Goal: Task Accomplishment & Management: Use online tool/utility

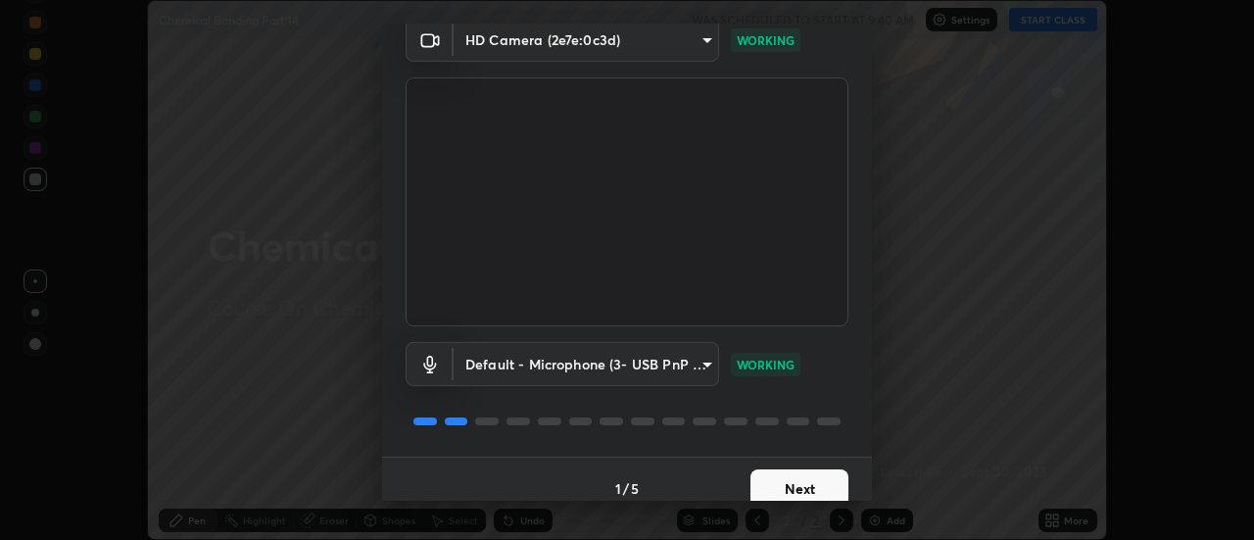
scroll to position [103, 0]
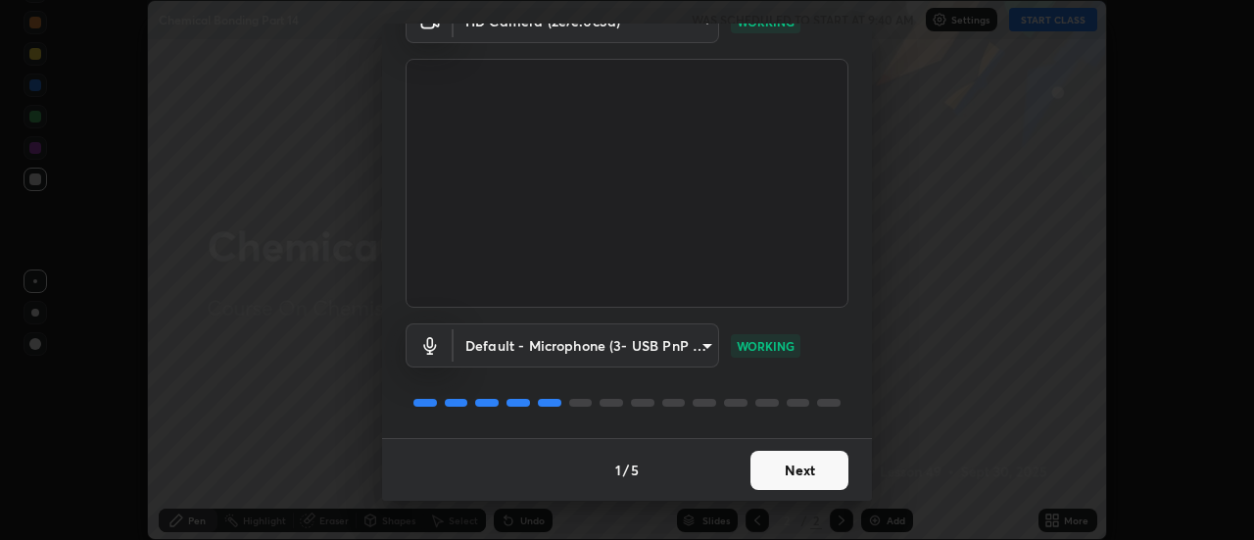
click at [807, 462] on button "Next" at bounding box center [800, 470] width 98 height 39
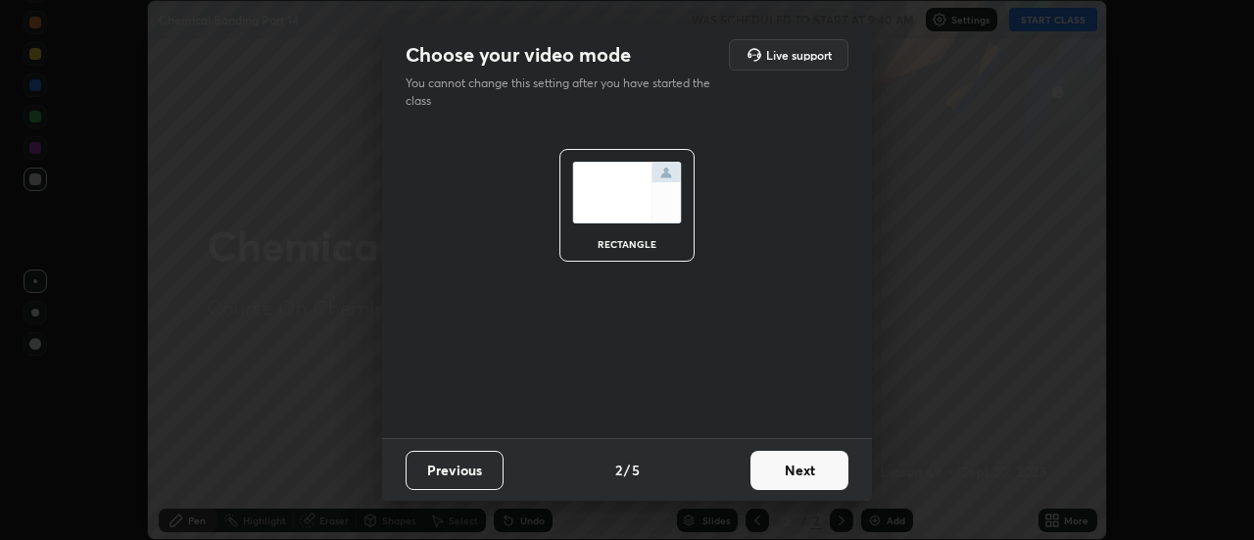
scroll to position [0, 0]
click at [809, 474] on button "Next" at bounding box center [800, 470] width 98 height 39
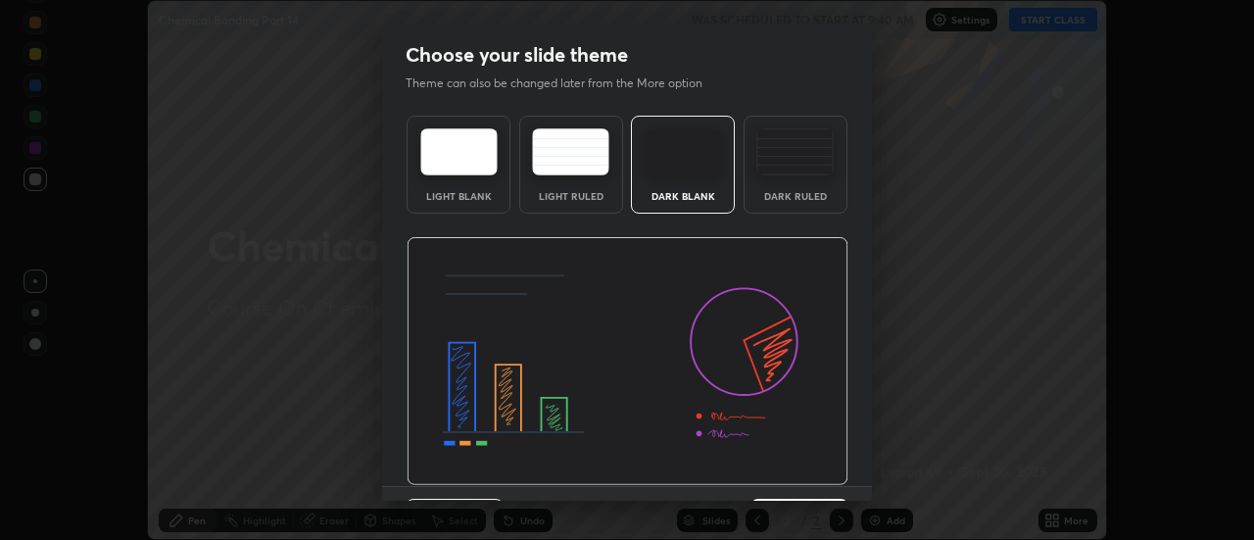
scroll to position [48, 0]
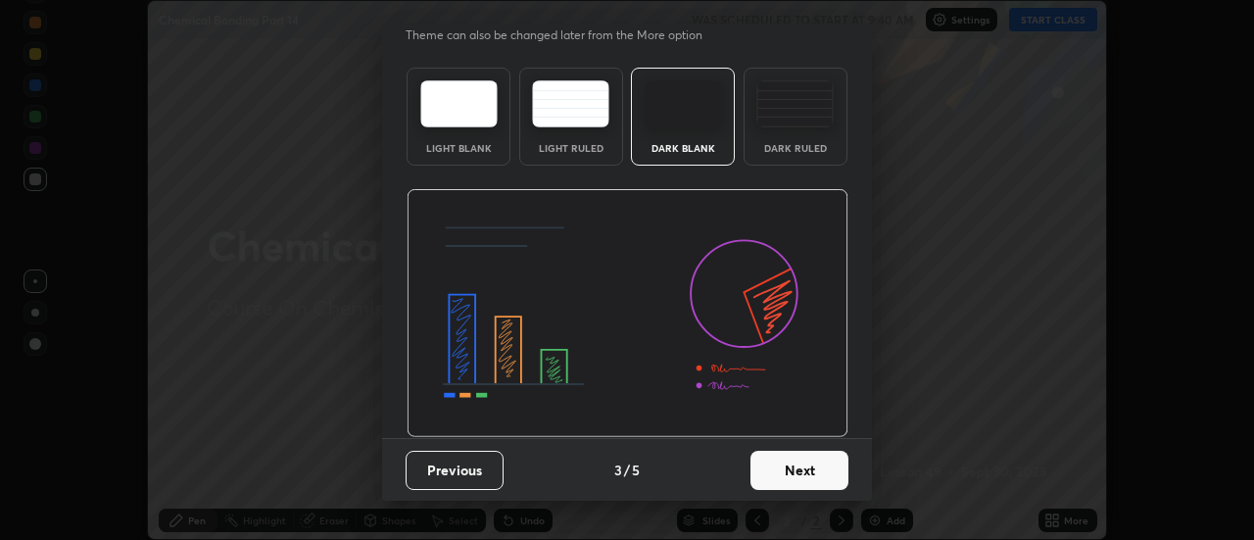
click at [813, 472] on button "Next" at bounding box center [800, 470] width 98 height 39
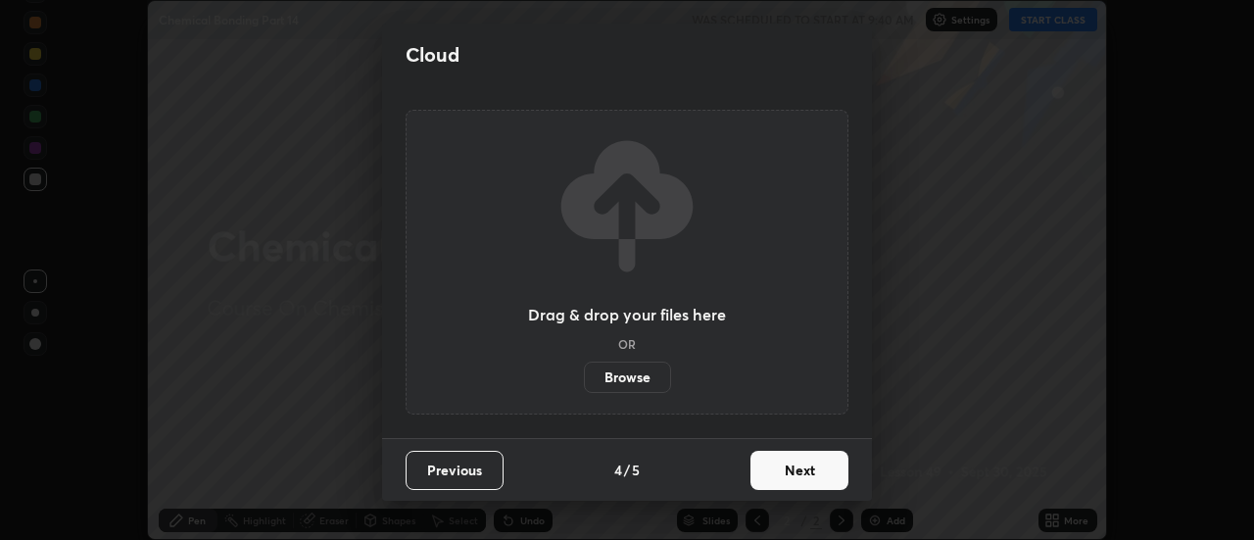
click at [812, 479] on button "Next" at bounding box center [800, 470] width 98 height 39
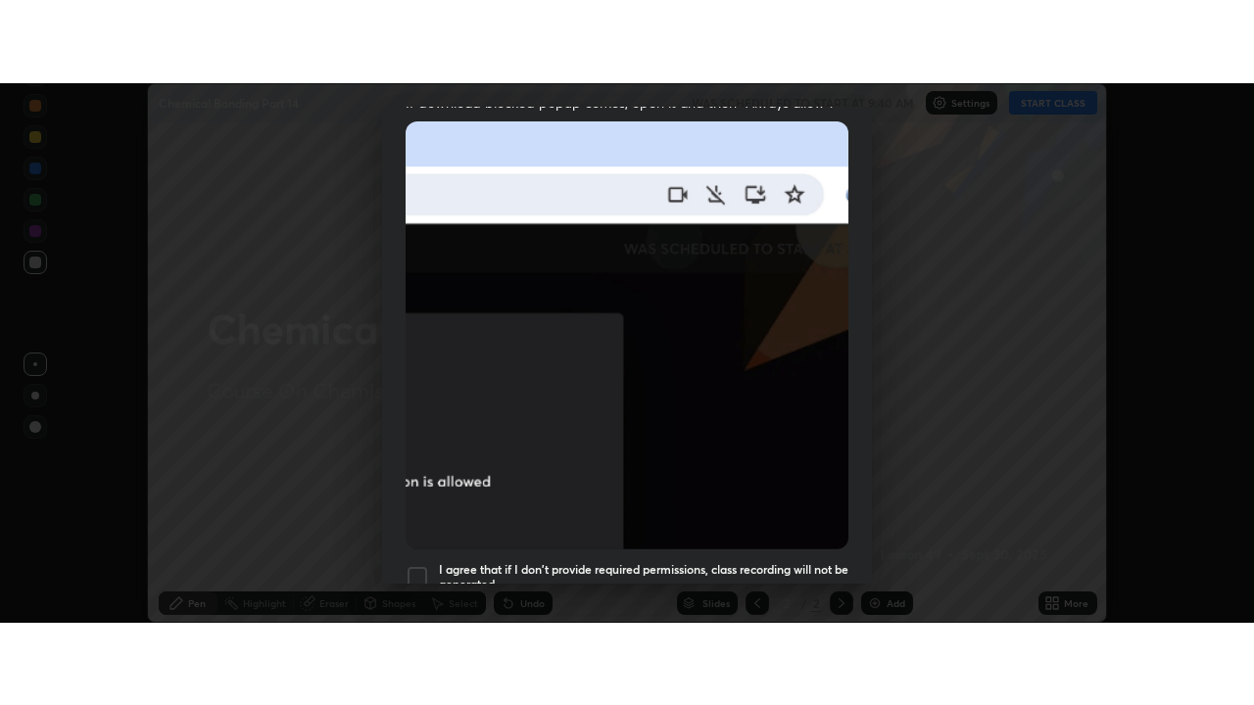
scroll to position [503, 0]
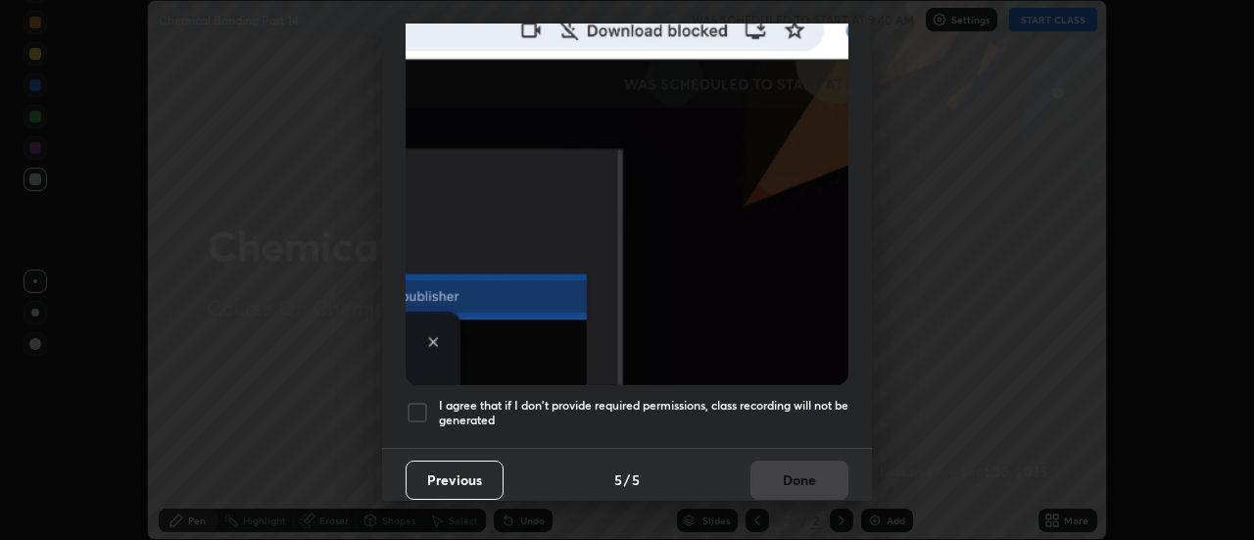
click at [428, 403] on div at bounding box center [418, 413] width 24 height 24
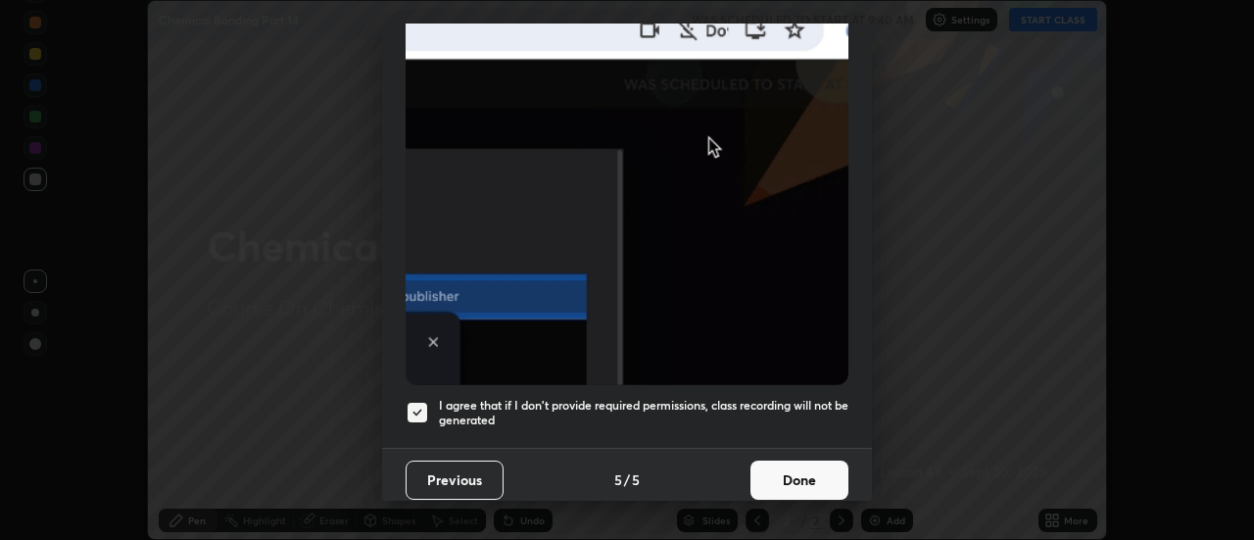
click at [784, 469] on button "Done" at bounding box center [800, 480] width 98 height 39
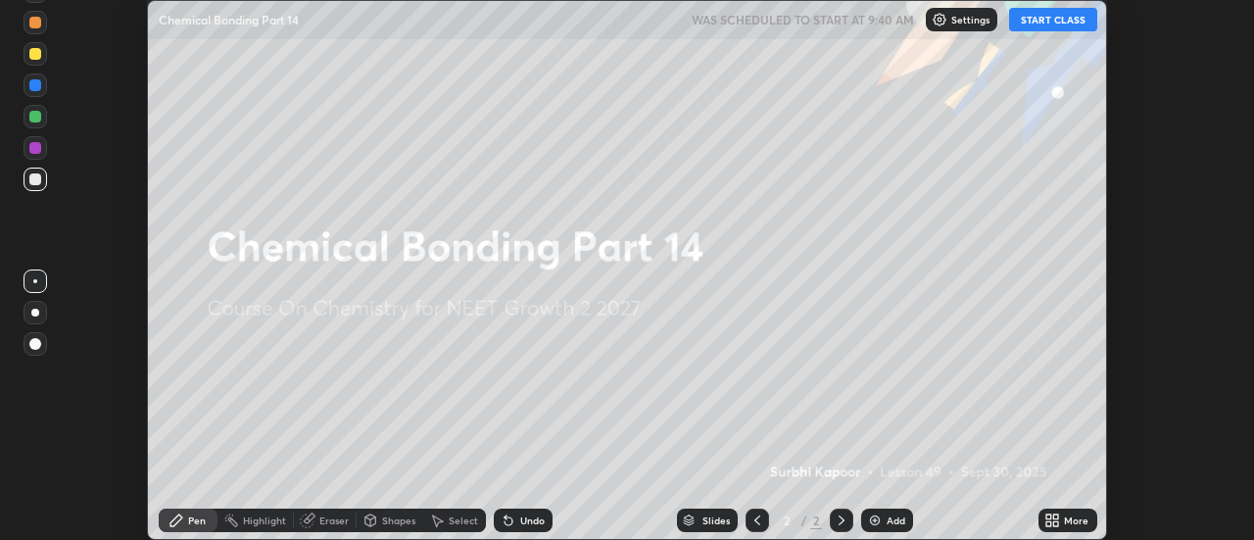
click at [1045, 25] on button "START CLASS" at bounding box center [1053, 20] width 88 height 24
click at [1056, 516] on icon at bounding box center [1056, 516] width 5 height 5
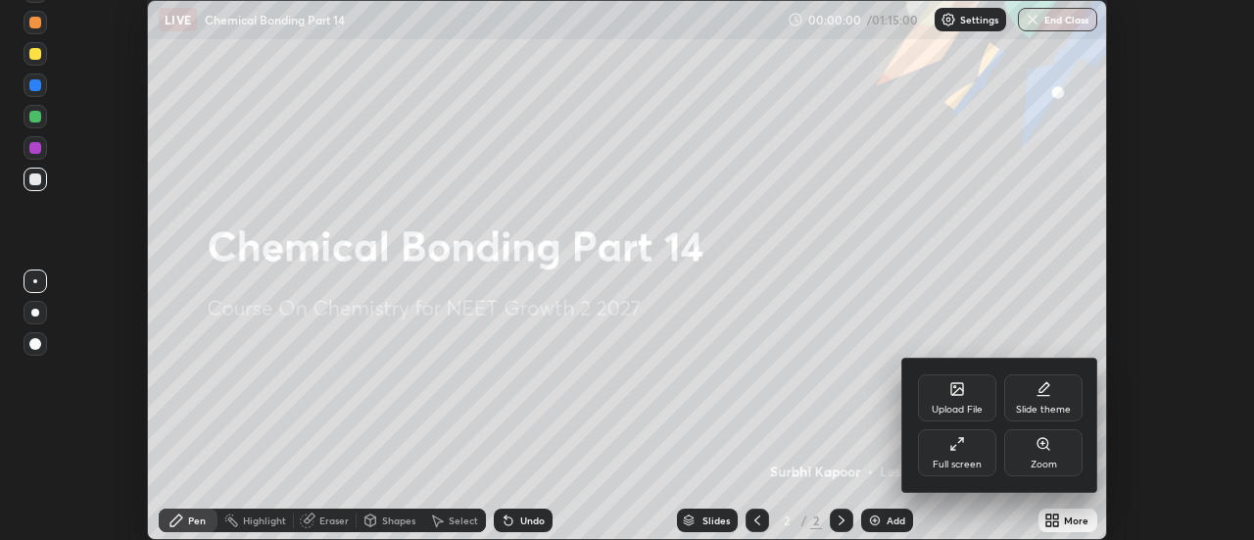
click at [982, 451] on div "Full screen" at bounding box center [957, 452] width 78 height 47
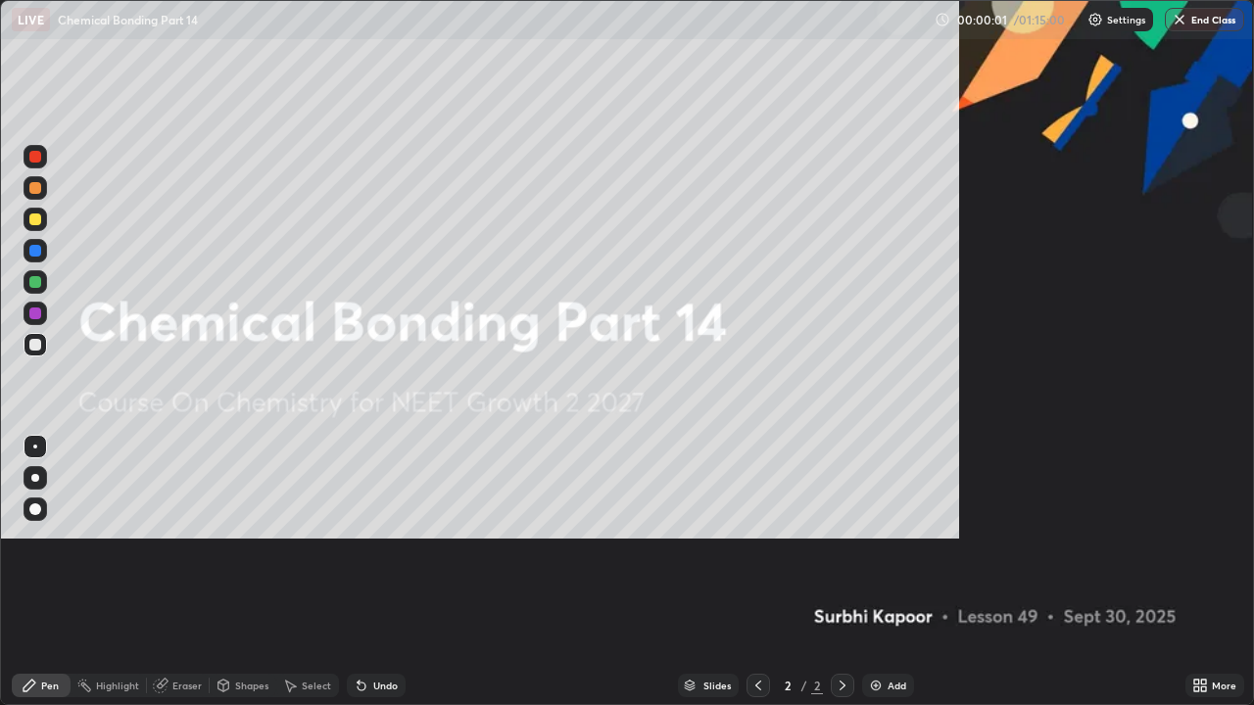
scroll to position [705, 1254]
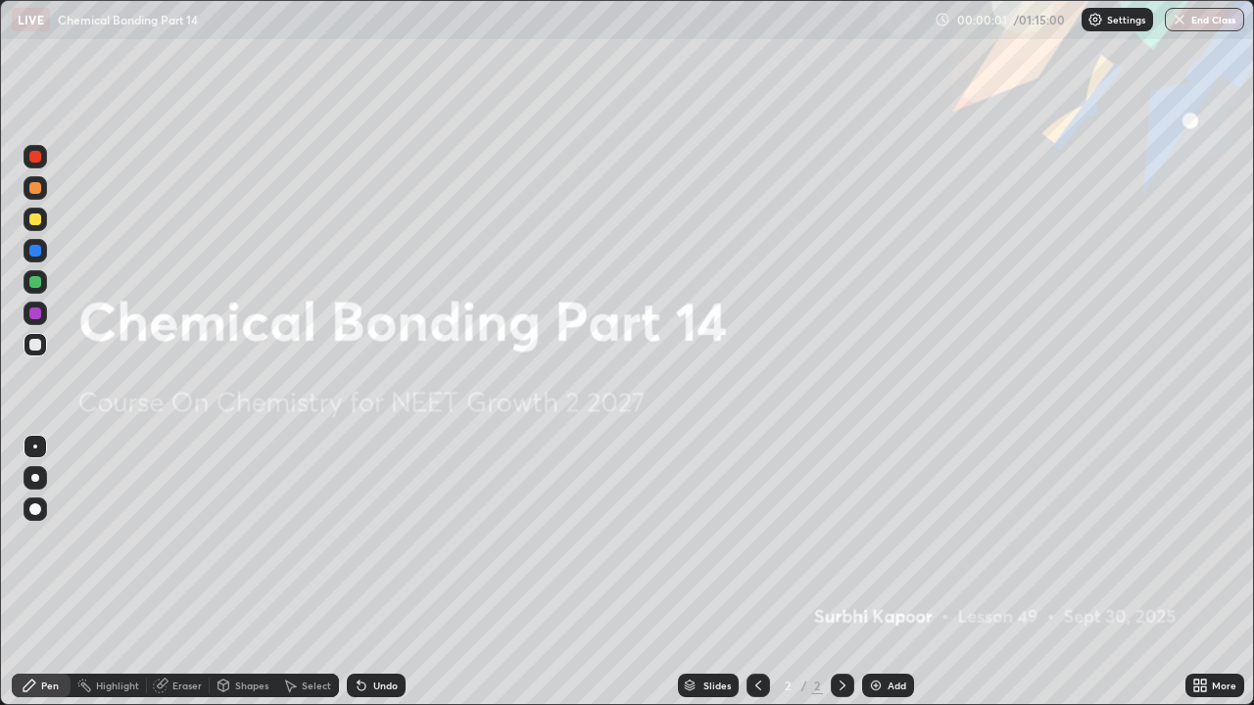
click at [905, 539] on div "Add" at bounding box center [888, 686] width 52 height 24
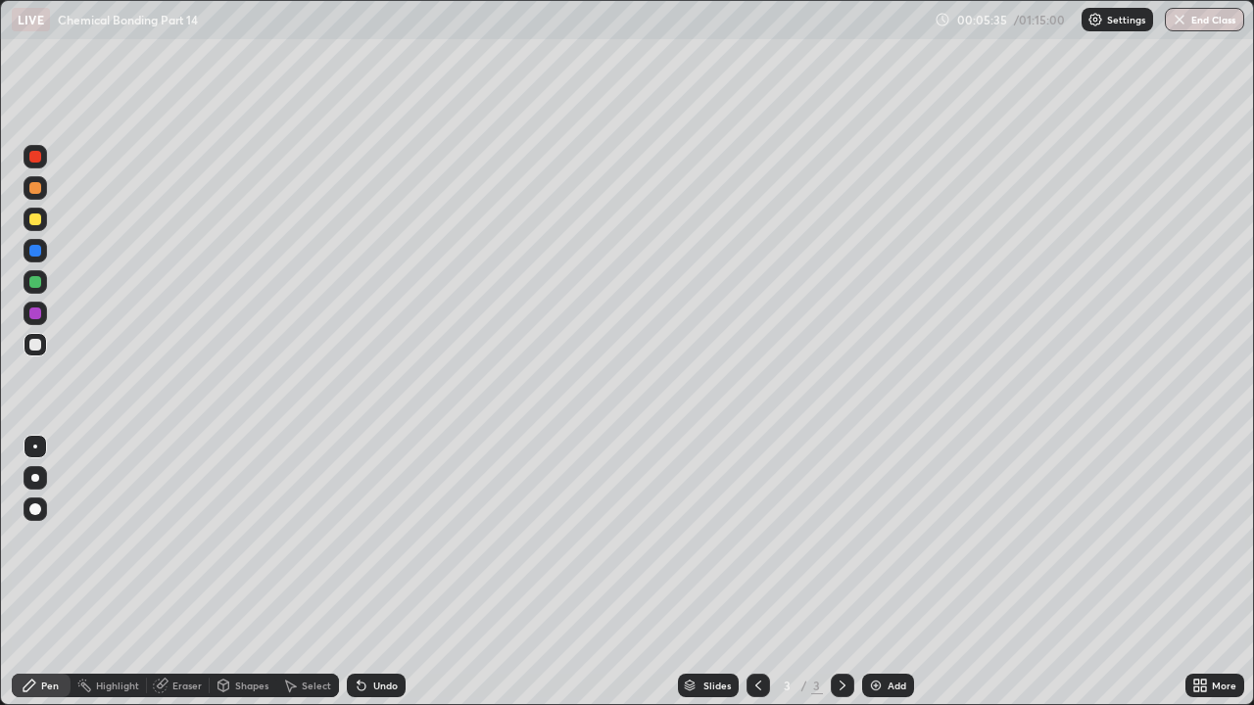
click at [390, 539] on div "Undo" at bounding box center [385, 686] width 24 height 10
click at [384, 539] on div "Undo" at bounding box center [385, 686] width 24 height 10
click at [187, 539] on div "Eraser" at bounding box center [178, 686] width 63 height 24
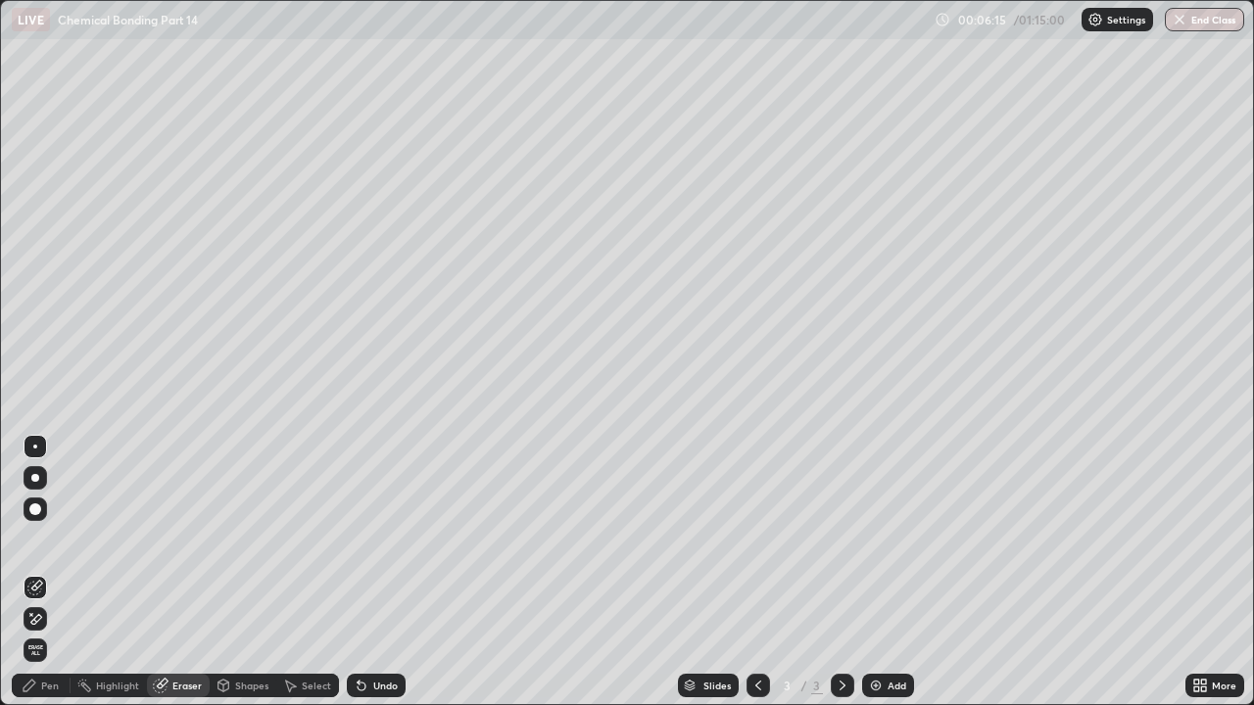
click at [49, 539] on div "Pen" at bounding box center [50, 686] width 18 height 10
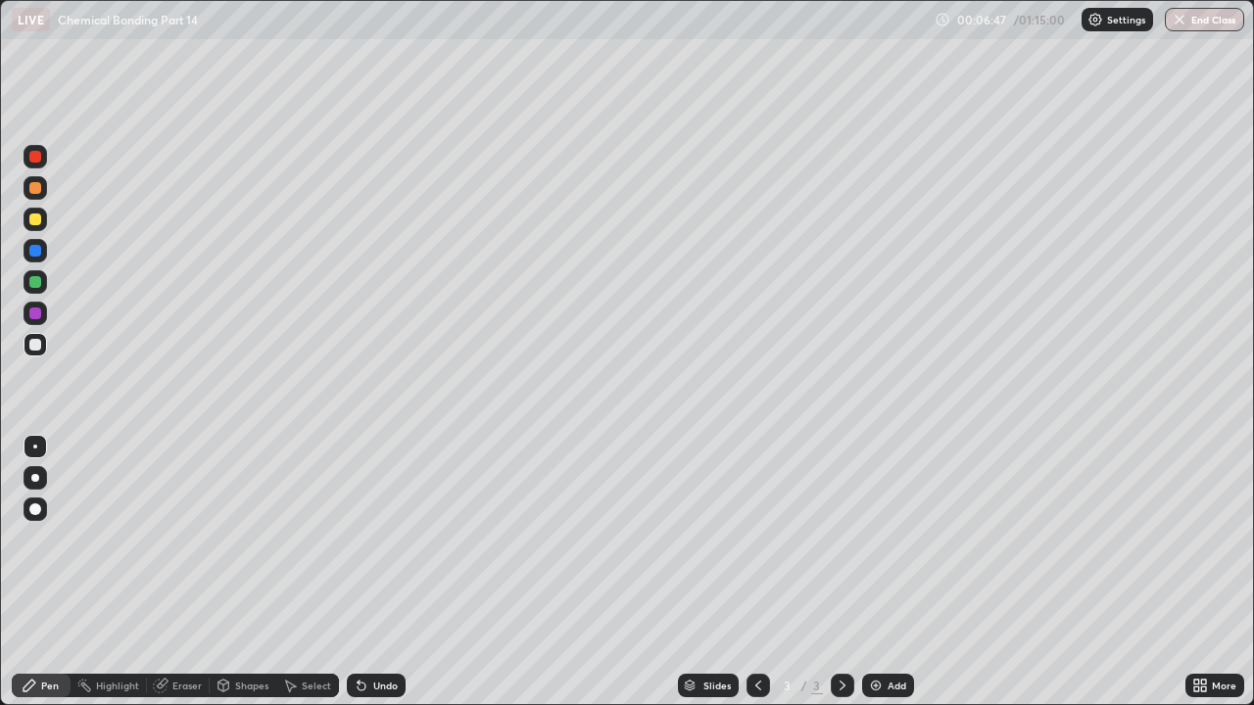
click at [198, 539] on div "Eraser" at bounding box center [178, 686] width 63 height 24
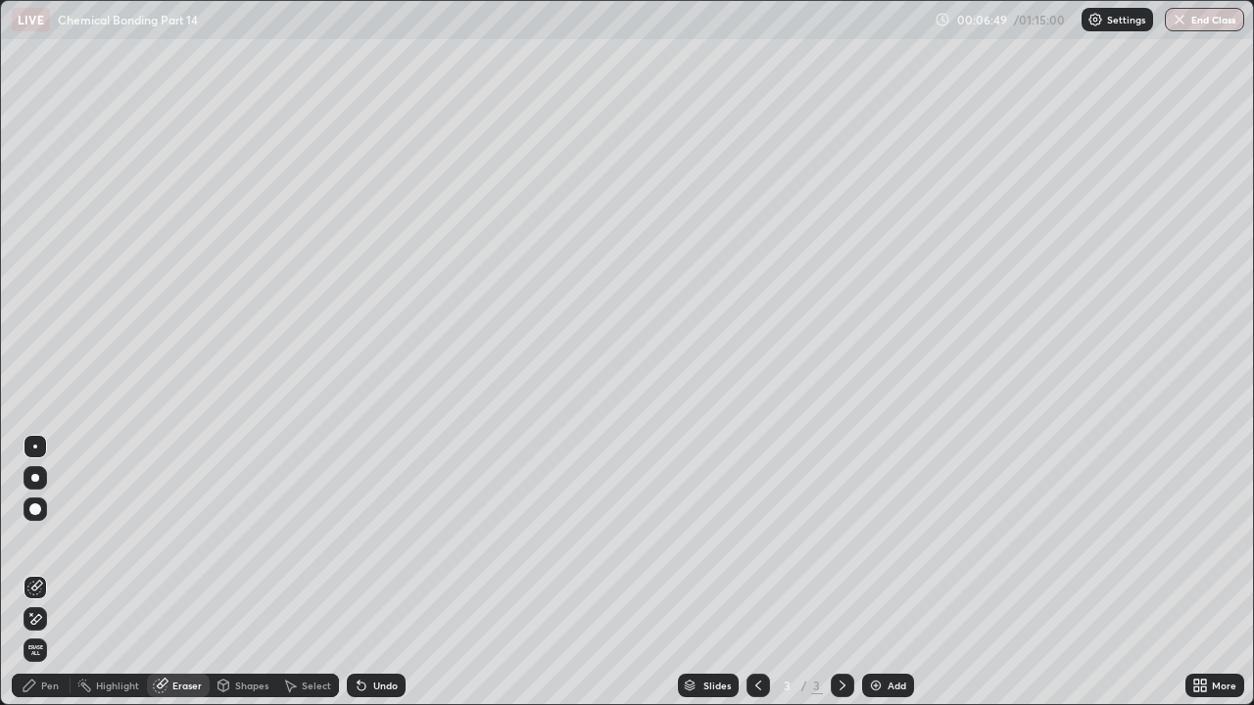
click at [54, 539] on div "Pen" at bounding box center [50, 686] width 18 height 10
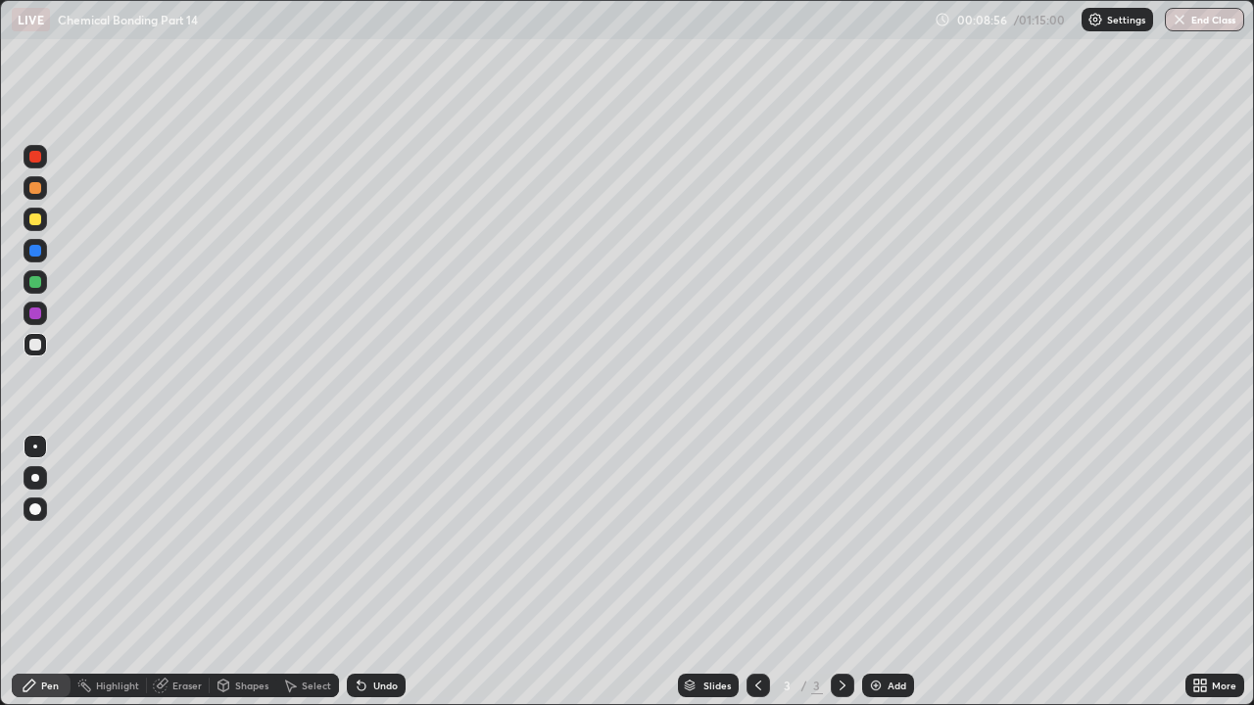
click at [374, 539] on div "Undo" at bounding box center [376, 686] width 59 height 24
click at [889, 539] on div "Add" at bounding box center [897, 686] width 19 height 10
click at [756, 539] on icon at bounding box center [759, 686] width 16 height 16
click at [841, 539] on icon at bounding box center [843, 686] width 16 height 16
click at [754, 539] on icon at bounding box center [759, 686] width 16 height 16
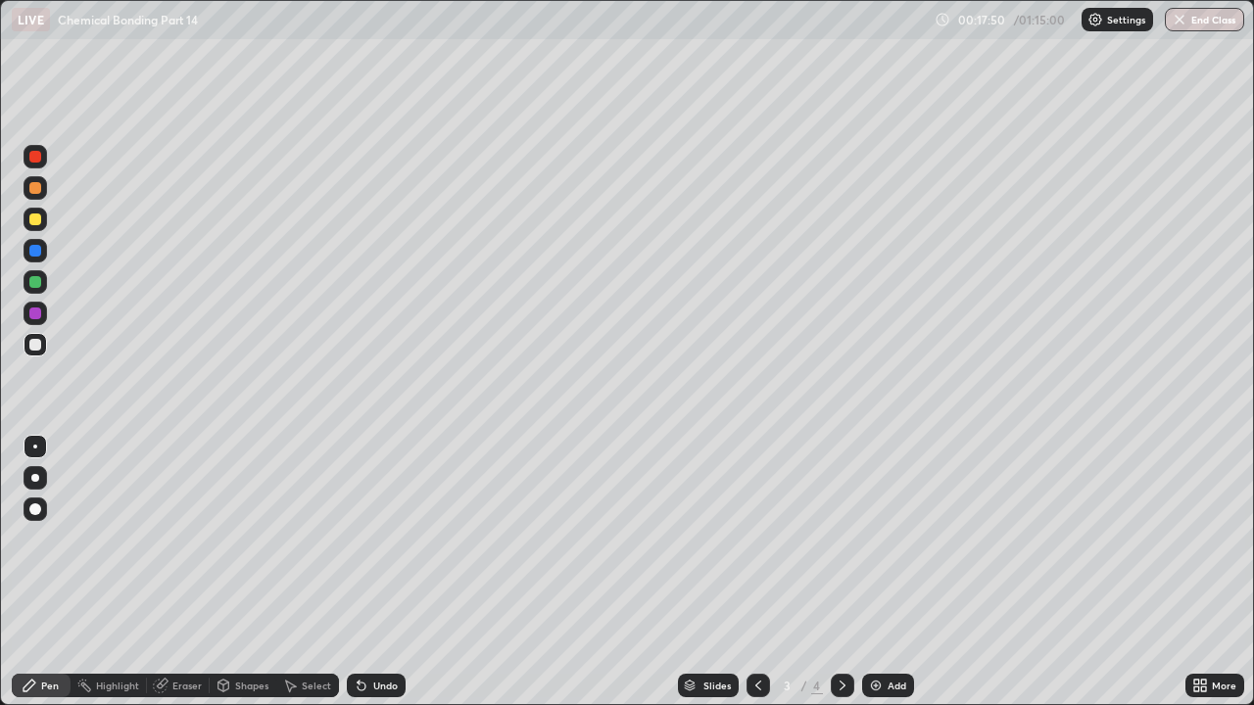
click at [840, 539] on icon at bounding box center [843, 686] width 6 height 10
click at [889, 539] on div "Add" at bounding box center [897, 686] width 19 height 10
click at [176, 539] on div "Eraser" at bounding box center [178, 686] width 63 height 24
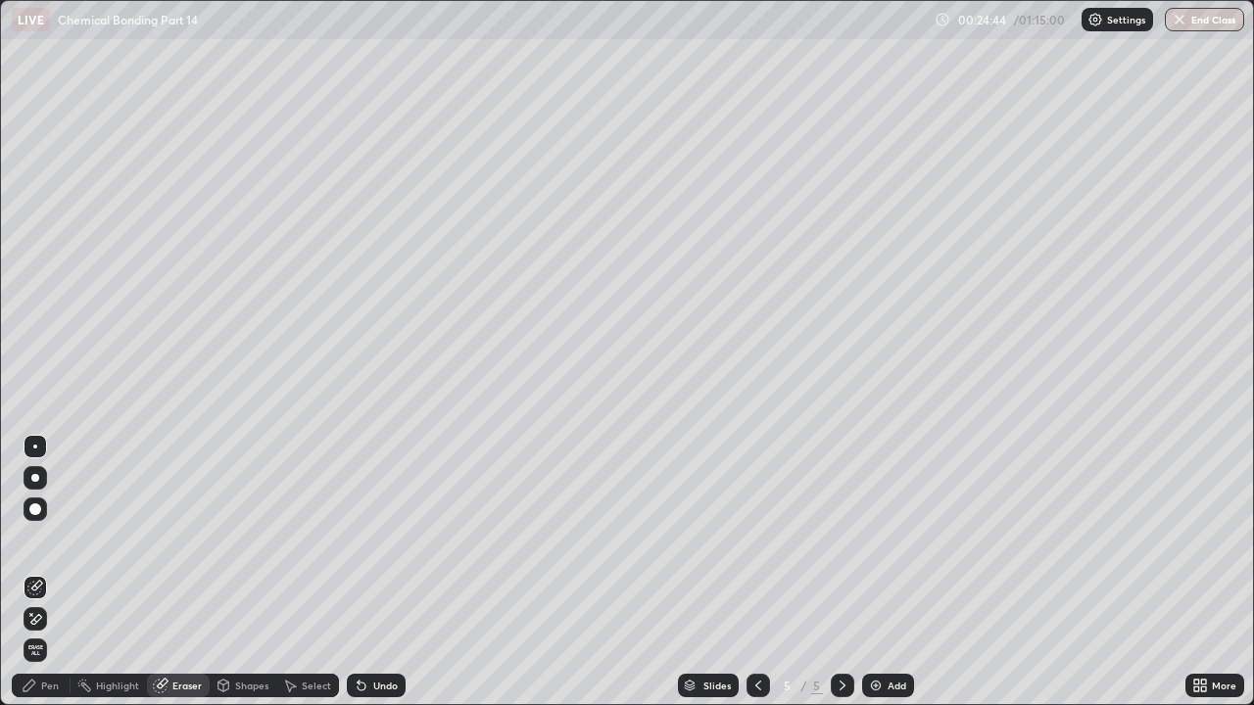
click at [44, 539] on div "Pen" at bounding box center [50, 686] width 18 height 10
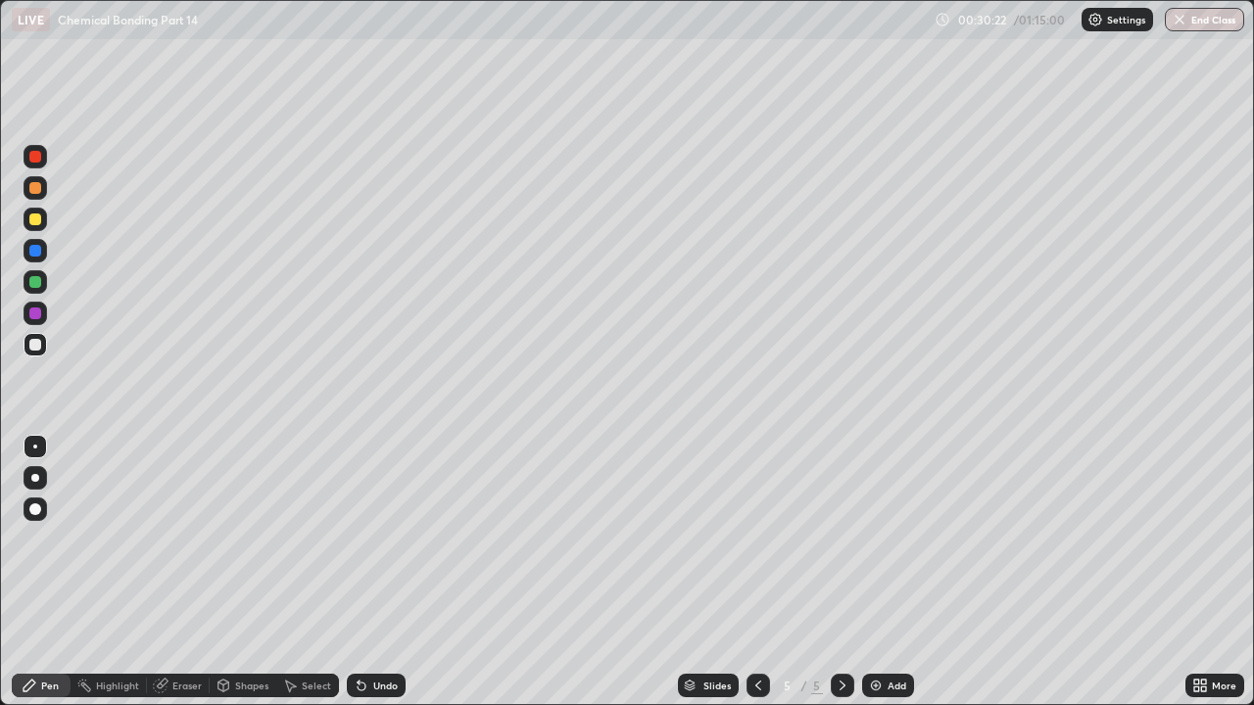
click at [891, 539] on div "Add" at bounding box center [897, 686] width 19 height 10
click at [900, 539] on div "Add" at bounding box center [897, 686] width 19 height 10
click at [891, 539] on div "Add" at bounding box center [897, 686] width 19 height 10
click at [179, 539] on div "Eraser" at bounding box center [186, 686] width 29 height 10
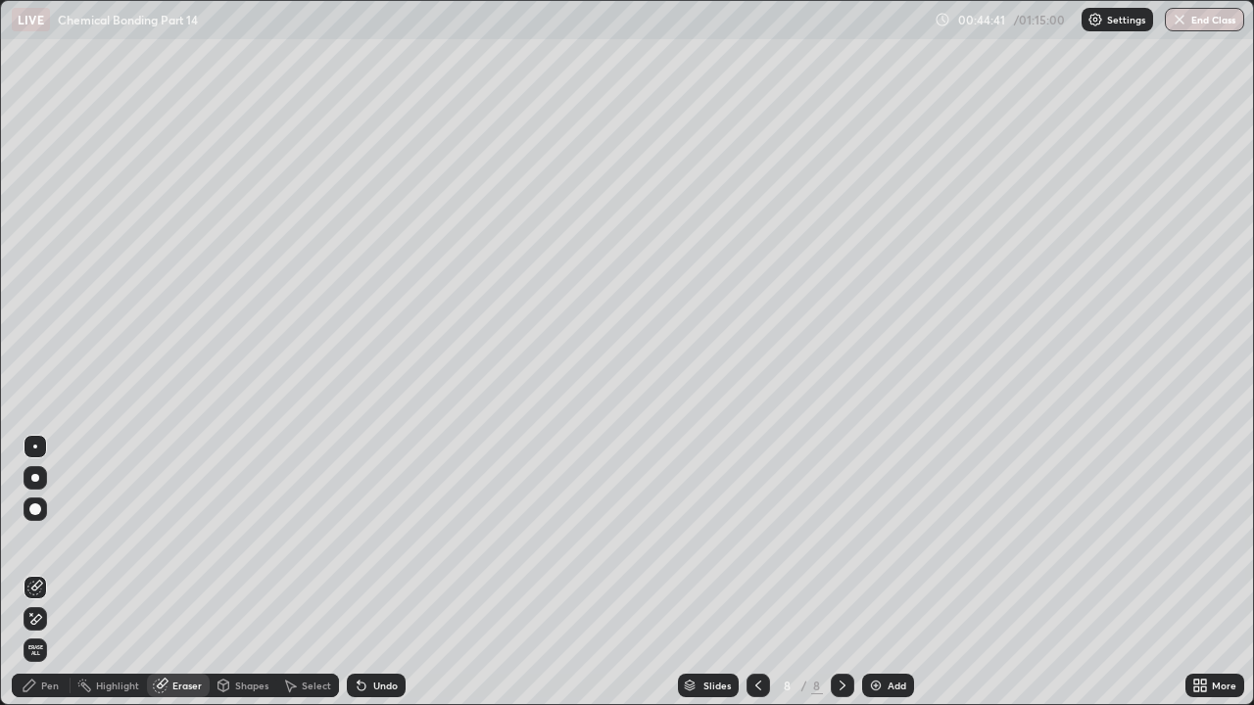
click at [55, 539] on div "Pen" at bounding box center [50, 686] width 18 height 10
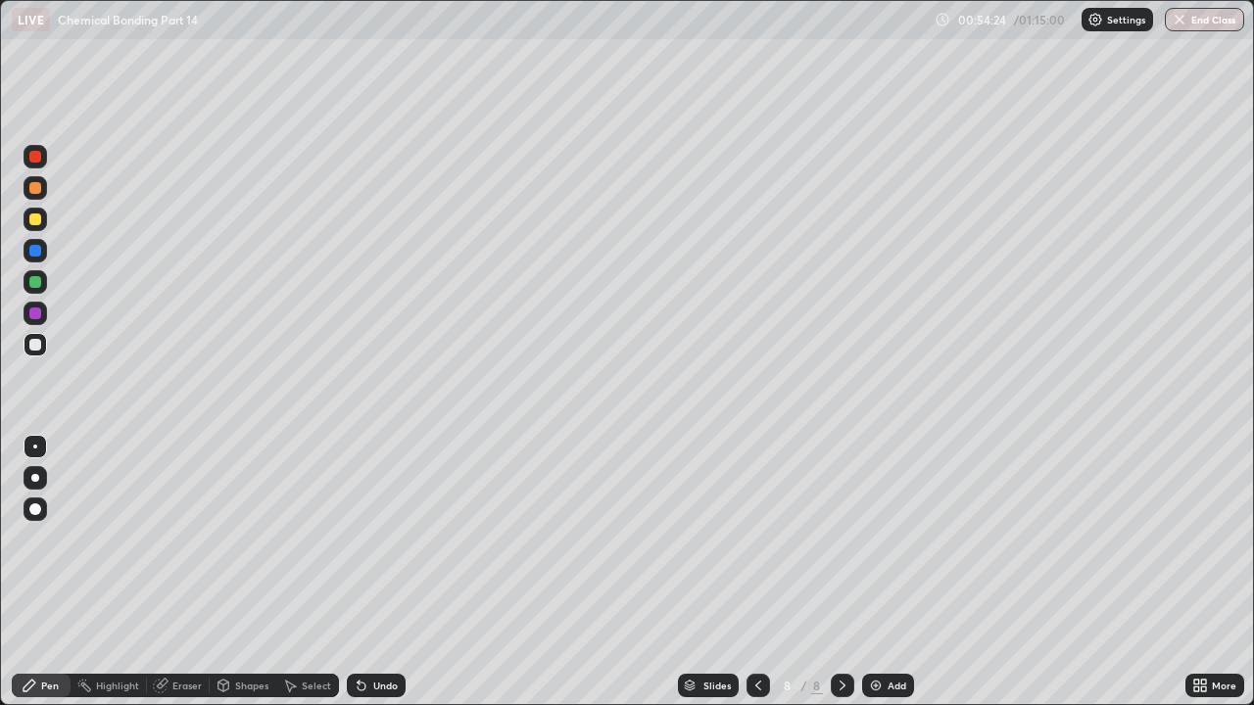
click at [897, 539] on div "Add" at bounding box center [897, 686] width 19 height 10
click at [203, 539] on div "Eraser" at bounding box center [178, 686] width 63 height 24
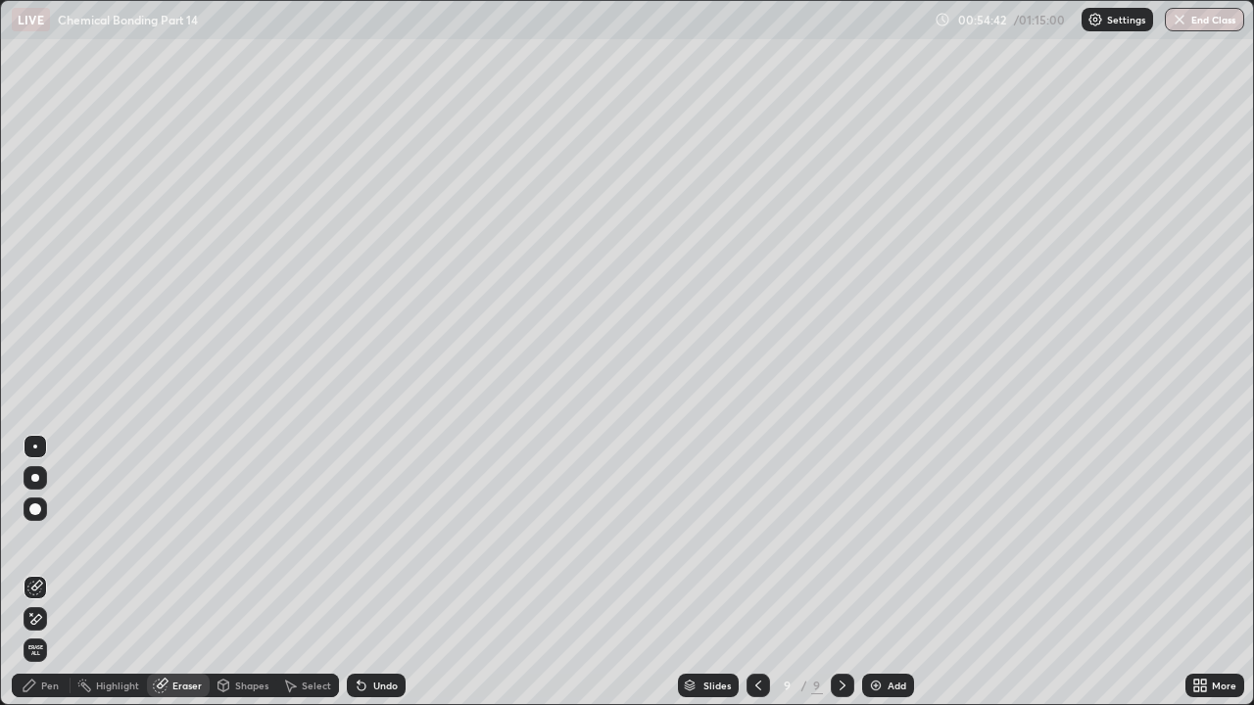
click at [59, 539] on div "Pen" at bounding box center [41, 686] width 59 height 24
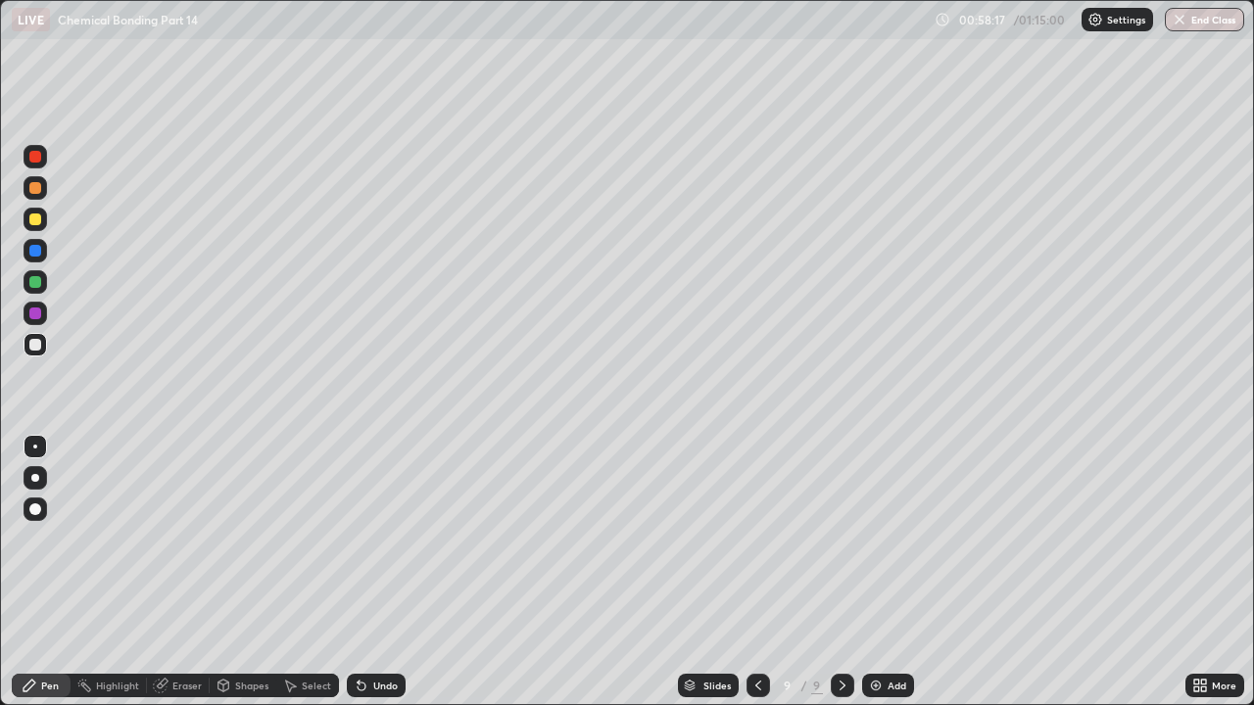
click at [373, 539] on div "Undo" at bounding box center [385, 686] width 24 height 10
click at [368, 539] on div "Undo" at bounding box center [376, 686] width 59 height 24
click at [890, 539] on div "Add" at bounding box center [897, 686] width 19 height 10
click at [193, 539] on div "Eraser" at bounding box center [186, 686] width 29 height 10
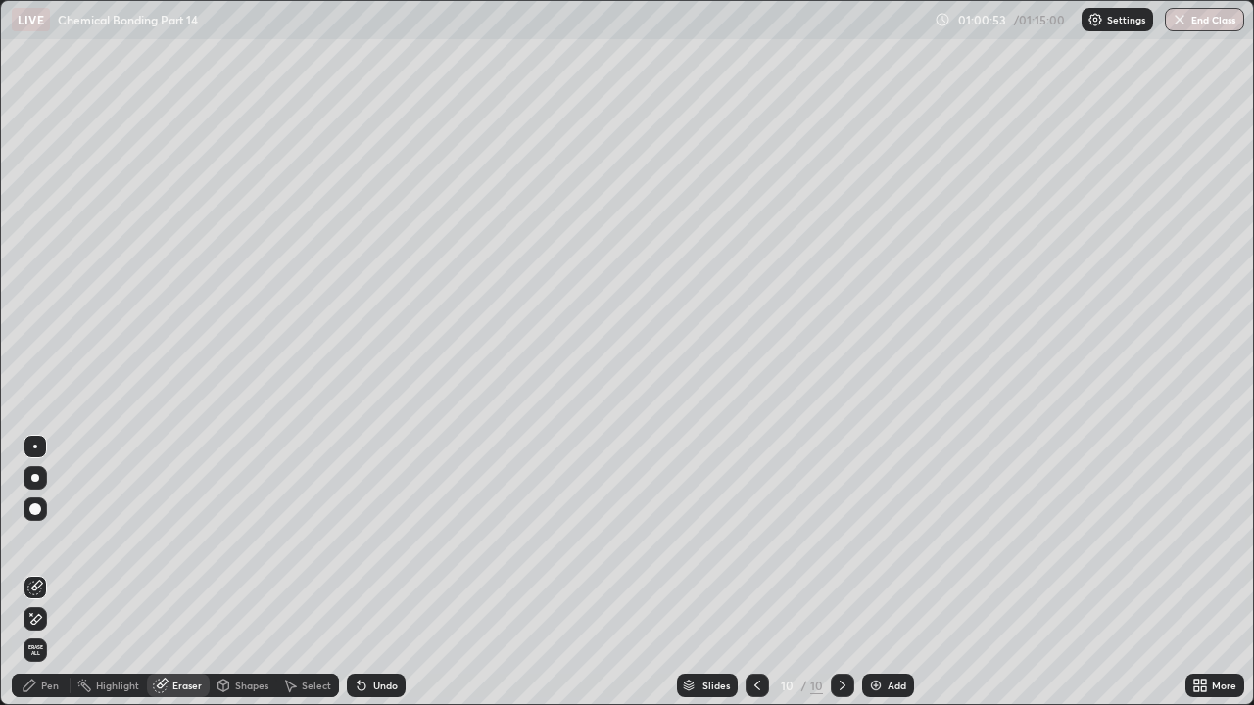
click at [64, 539] on div "Pen" at bounding box center [41, 686] width 59 height 24
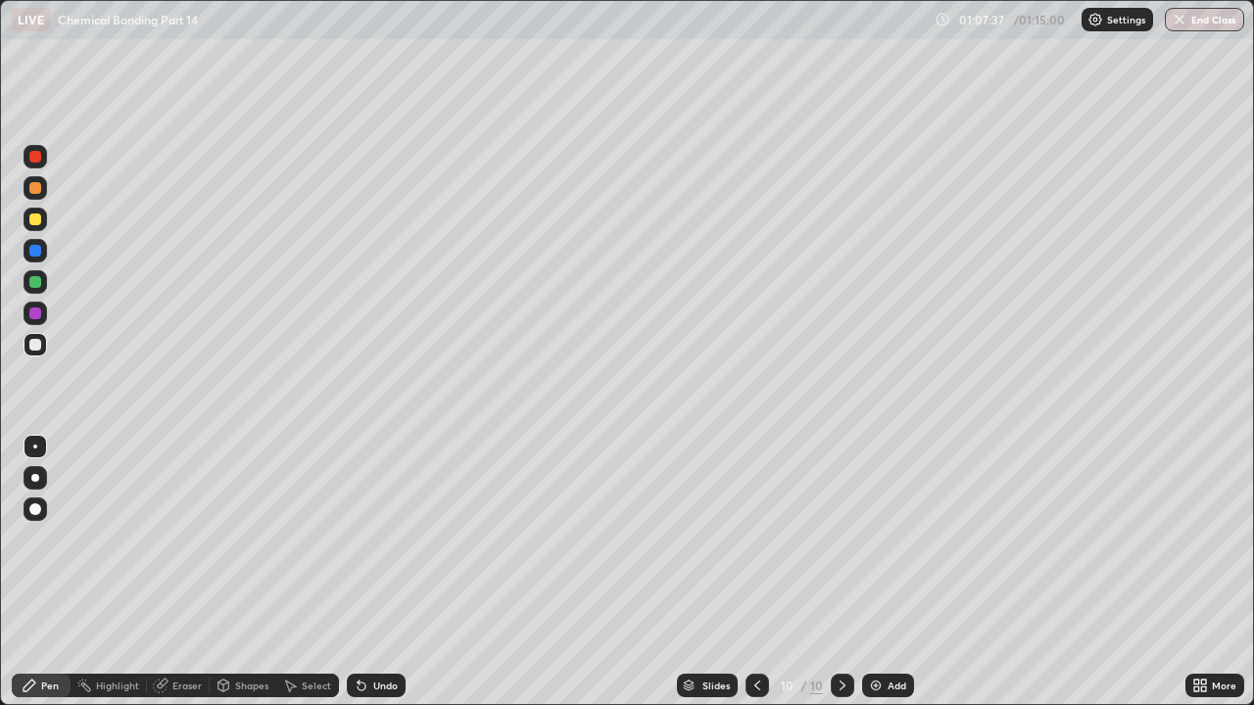
click at [183, 539] on div "Eraser" at bounding box center [186, 686] width 29 height 10
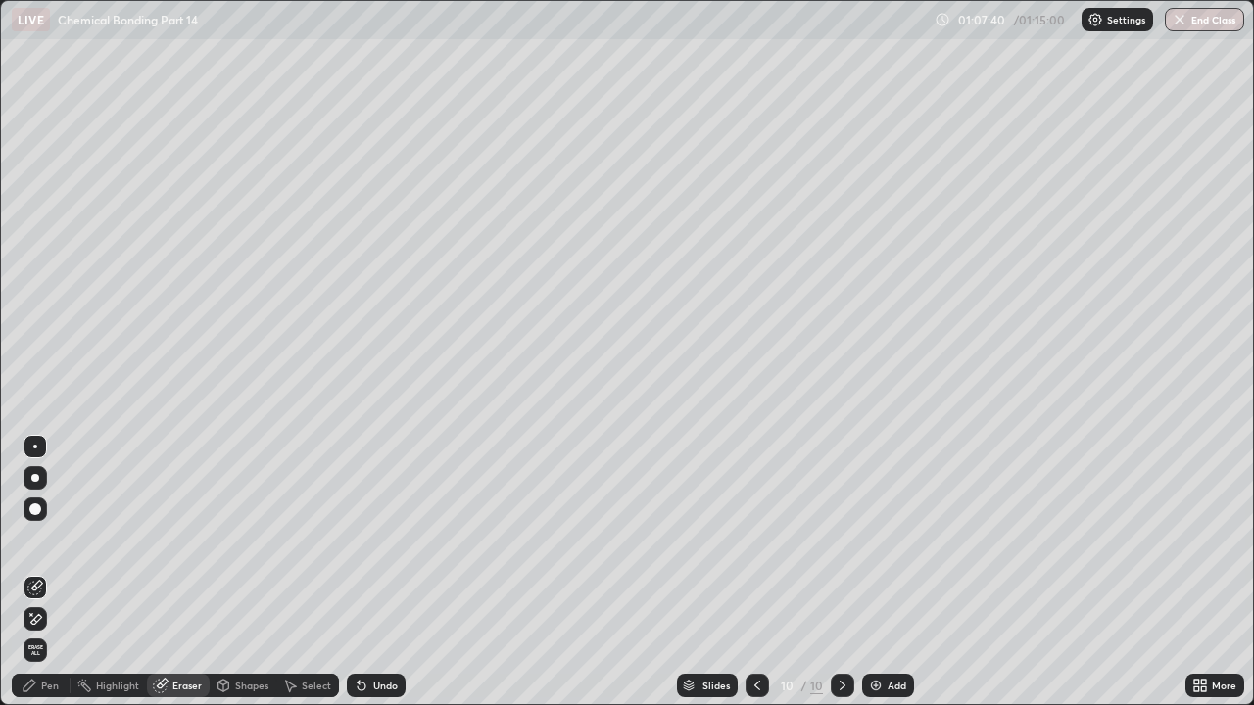
click at [47, 539] on div "Pen" at bounding box center [50, 686] width 18 height 10
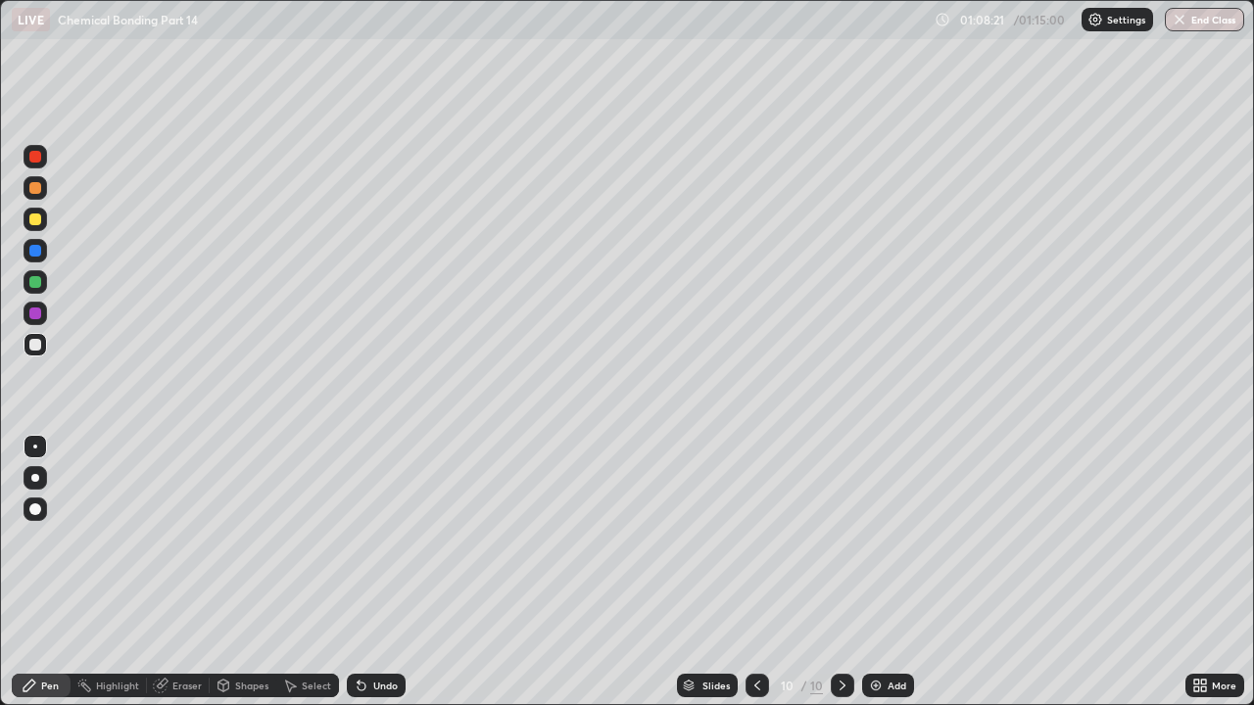
click at [530, 539] on div "Slides 10 / 10 Add" at bounding box center [796, 685] width 780 height 39
click at [1211, 26] on button "End Class" at bounding box center [1205, 20] width 77 height 24
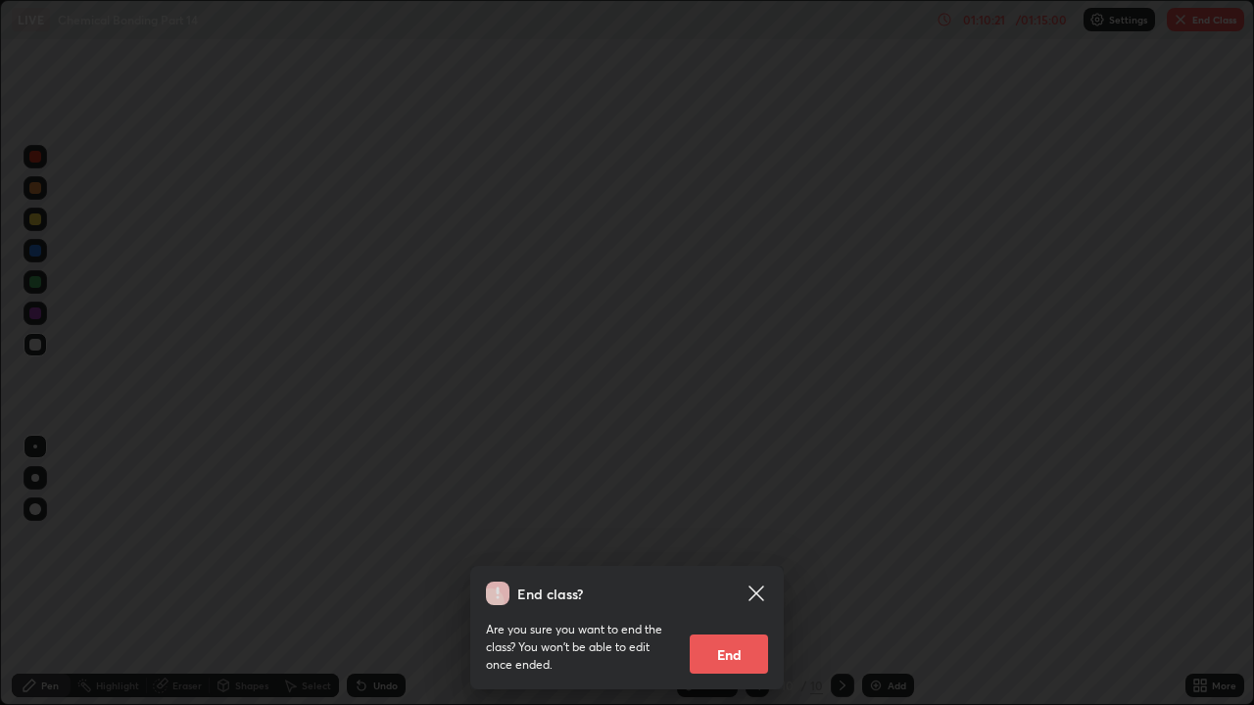
click at [731, 539] on button "End" at bounding box center [729, 654] width 78 height 39
